Goal: Task Accomplishment & Management: Manage account settings

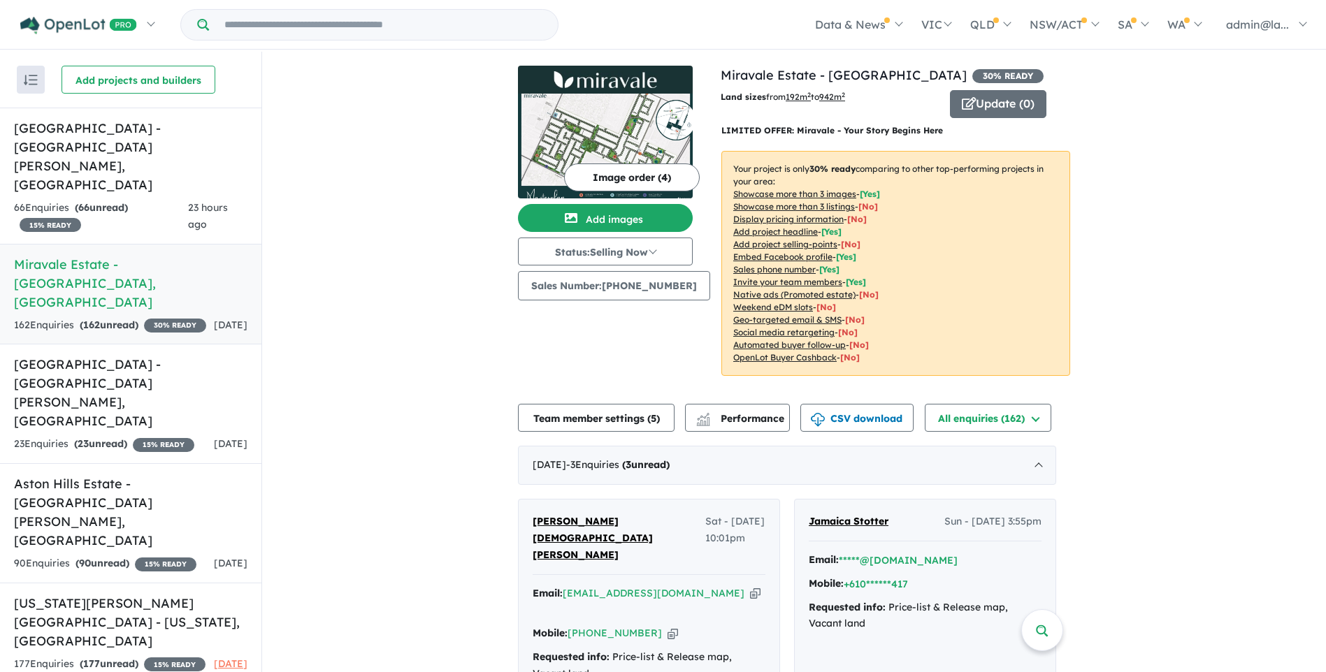
click at [73, 317] on div "162 Enquir ies ( 162 unread) 30 % READY" at bounding box center [110, 325] width 192 height 17
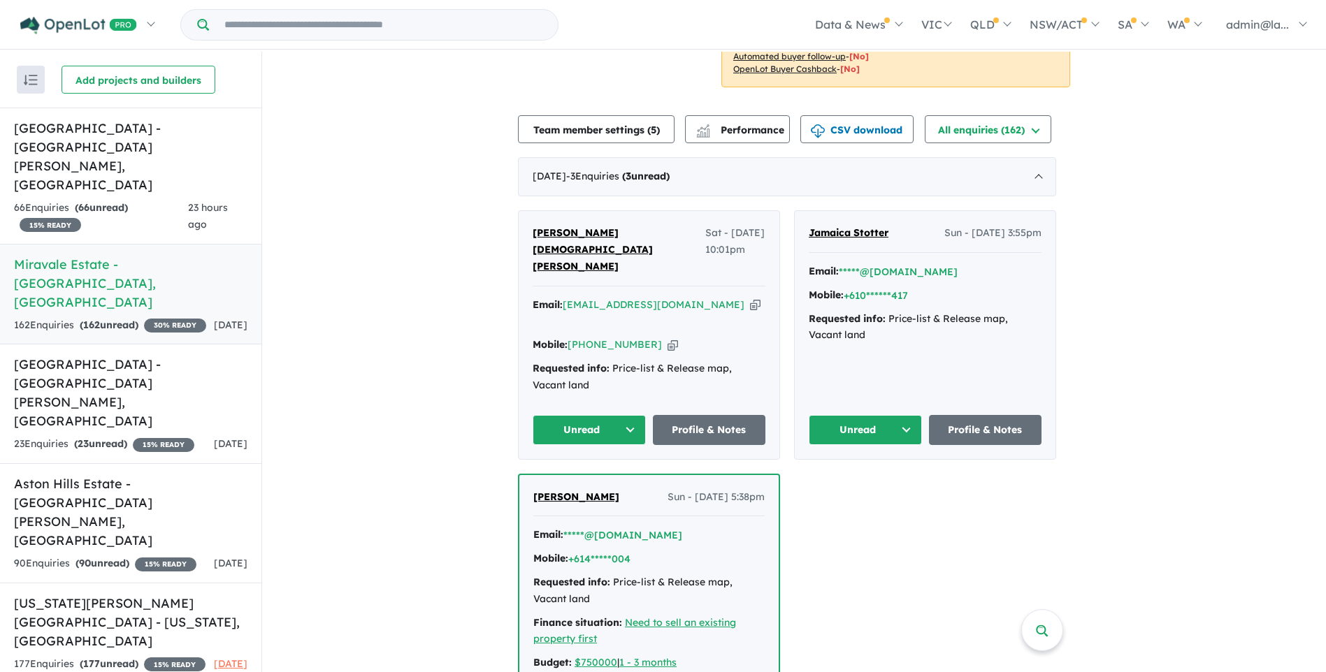
scroll to position [349, 0]
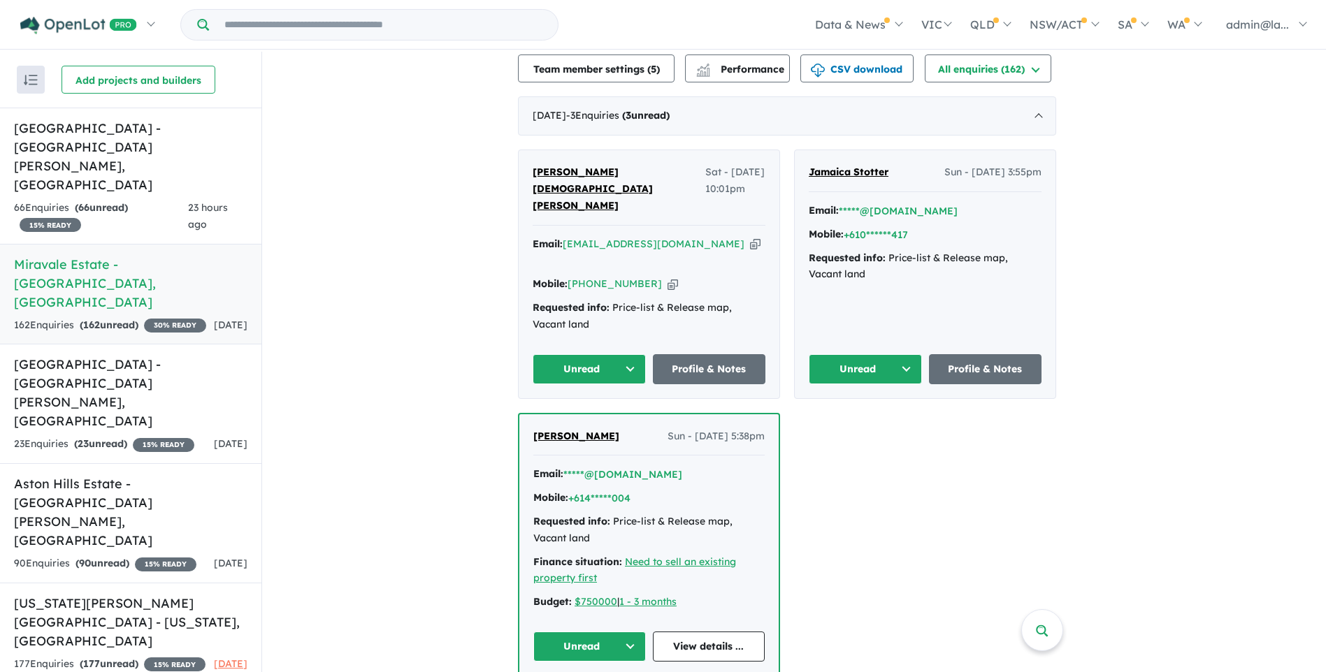
click at [124, 319] on strong "( 162 unread)" at bounding box center [109, 325] width 59 height 13
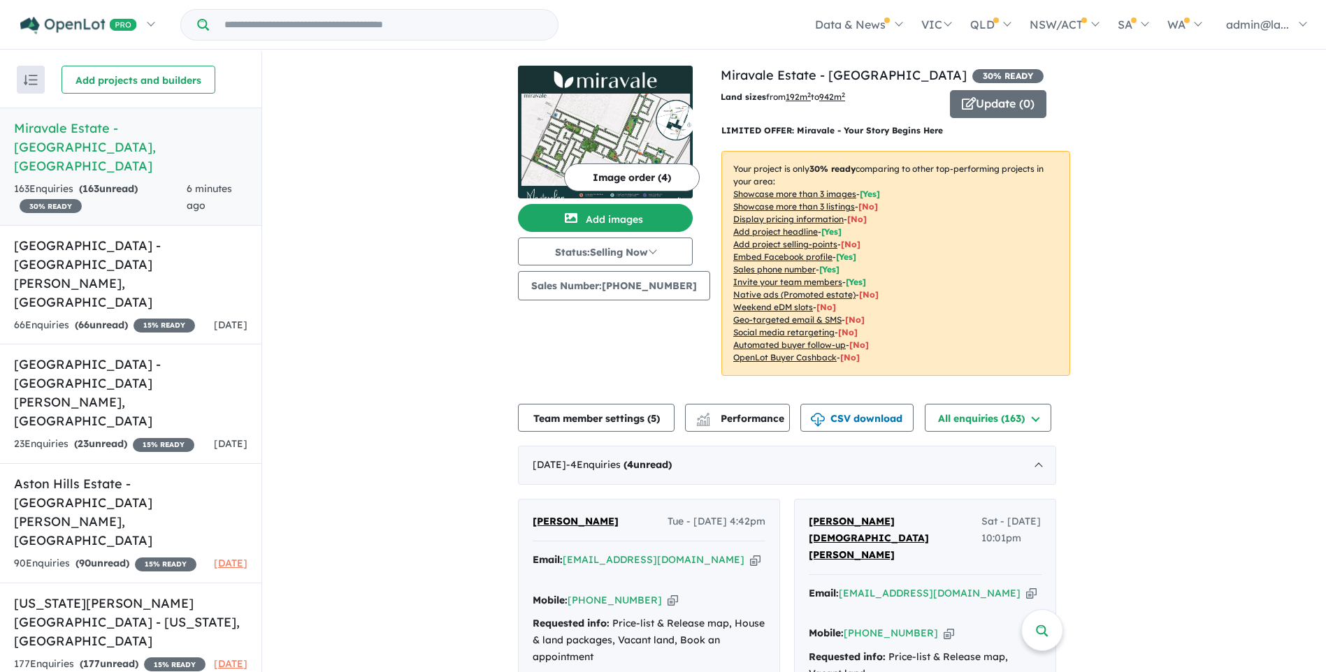
click at [154, 140] on link "Miravale Estate - [GEOGRAPHIC_DATA] , [GEOGRAPHIC_DATA] 163 Enquir ies ( 163 un…" at bounding box center [130, 167] width 261 height 118
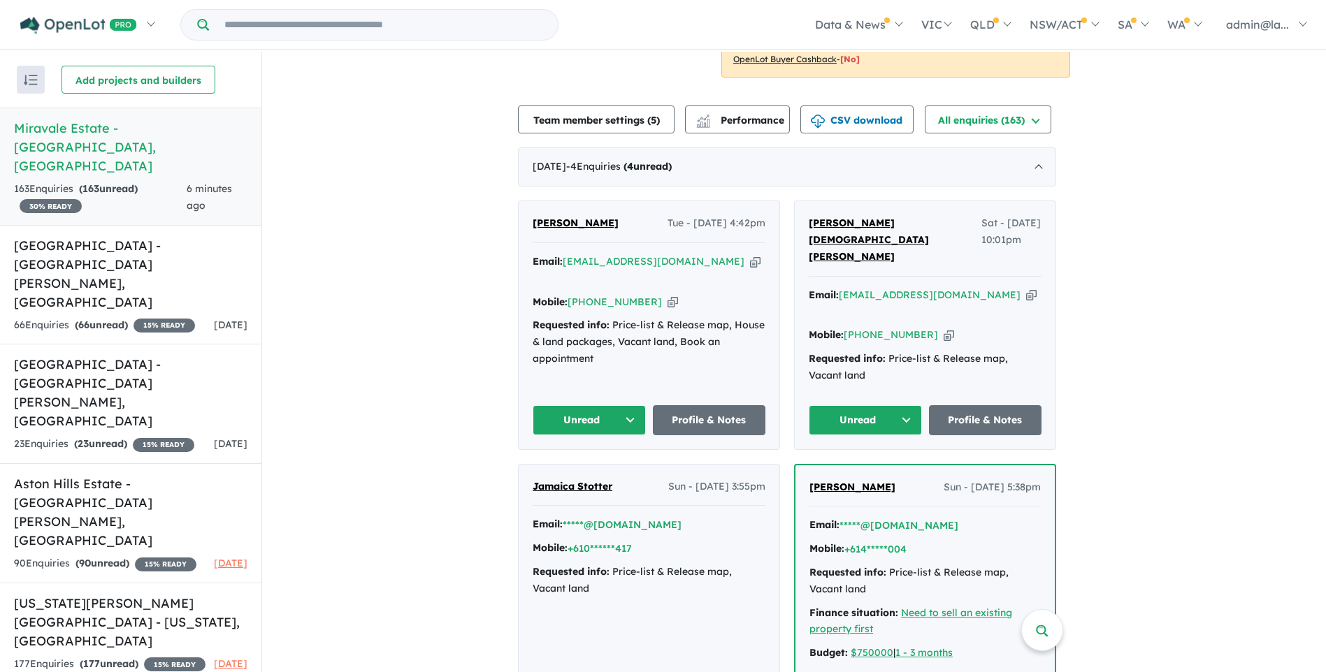
scroll to position [349, 0]
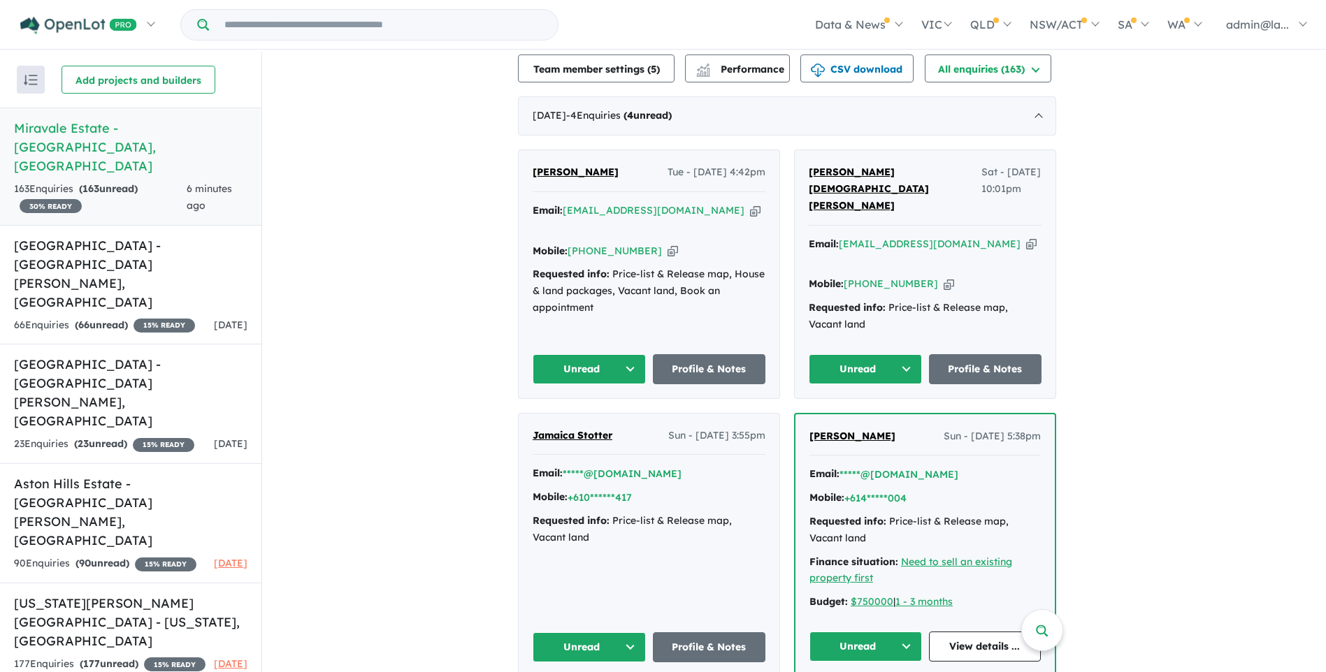
click at [667, 247] on icon "button" at bounding box center [672, 251] width 10 height 15
